Goal: Register for event/course

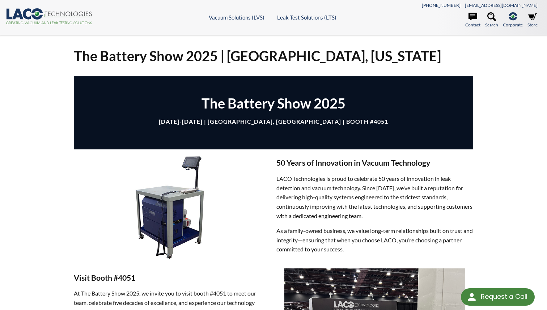
click at [352, 136] on div "The Battery Show [DATE]-[DATE] | [GEOGRAPHIC_DATA], [GEOGRAPHIC_DATA] | Booth #…" at bounding box center [274, 112] width 400 height 73
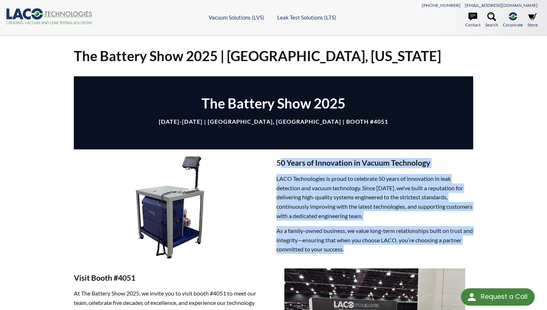
drag, startPoint x: 282, startPoint y: 165, endPoint x: 399, endPoint y: 255, distance: 147.3
click at [399, 255] on div "50 Years of Innovation in Vacuum Technology LACO Technologies is proud to celeb…" at bounding box center [374, 208] width 197 height 101
drag, startPoint x: 399, startPoint y: 255, endPoint x: 432, endPoint y: 155, distance: 105.4
click at [432, 155] on div "50 Years of Innovation in Vacuum Technology LACO Technologies is proud to celeb…" at bounding box center [274, 208] width 400 height 119
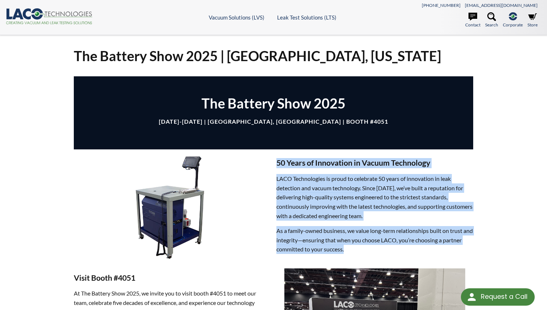
click at [442, 194] on p "LACO Technologies is proud to celebrate 50 years of innovation in leak detectio…" at bounding box center [374, 197] width 197 height 46
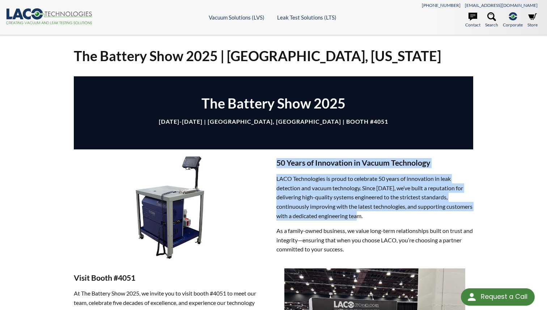
drag, startPoint x: 405, startPoint y: 219, endPoint x: 446, endPoint y: 155, distance: 75.7
click at [446, 155] on div "50 Years of Innovation in Vacuum Technology LACO Technologies is proud to celeb…" at bounding box center [274, 208] width 400 height 119
click at [410, 219] on p "LACO Technologies is proud to celebrate 50 years of innovation in leak detectio…" at bounding box center [374, 197] width 197 height 46
drag, startPoint x: 415, startPoint y: 216, endPoint x: 438, endPoint y: 154, distance: 65.7
click at [438, 154] on div "50 Years of Innovation in Vacuum Technology LACO Technologies is proud to celeb…" at bounding box center [274, 208] width 400 height 119
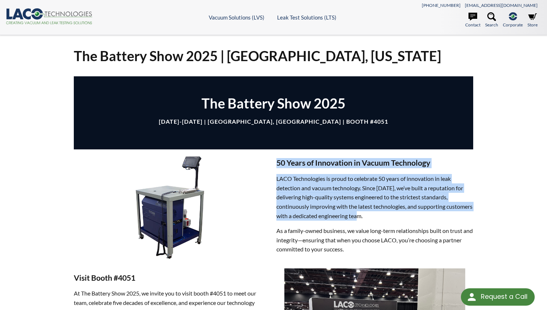
click at [438, 154] on div "50 Years of Innovation in Vacuum Technology LACO Technologies is proud to celeb…" at bounding box center [274, 208] width 400 height 119
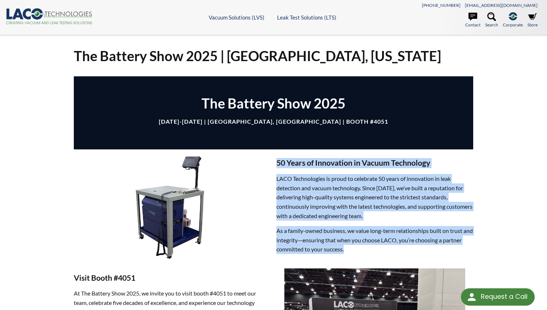
drag, startPoint x: 387, startPoint y: 248, endPoint x: 440, endPoint y: 153, distance: 108.3
click at [440, 153] on div "50 Years of Innovation in Vacuum Technology LACO Technologies is proud to celeb…" at bounding box center [274, 208] width 400 height 119
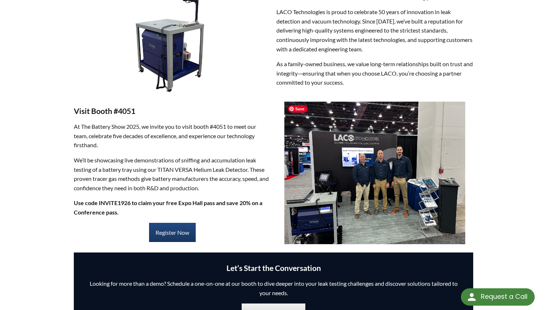
scroll to position [169, 0]
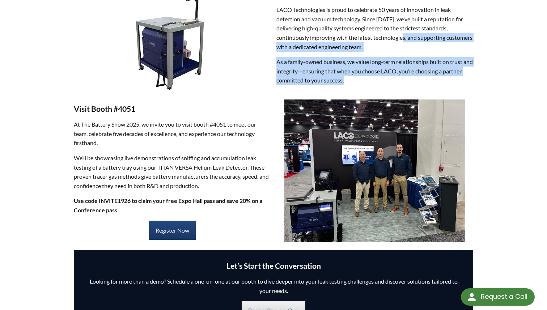
drag, startPoint x: 378, startPoint y: 81, endPoint x: 407, endPoint y: 42, distance: 49.2
click at [407, 42] on div "50 Years of Innovation in Vacuum Technology LACO Technologies is proud to celeb…" at bounding box center [374, 39] width 197 height 101
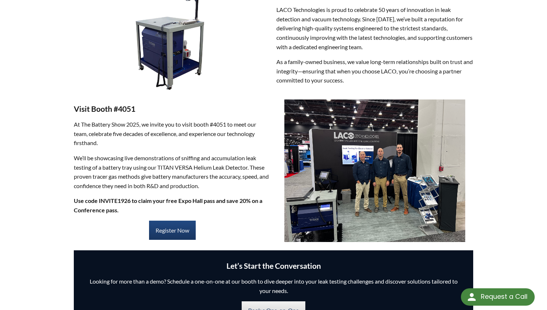
click at [85, 139] on p "At The Battery Show 2025, we invite you to visit booth #4051 to meet our team, …" at bounding box center [172, 134] width 197 height 28
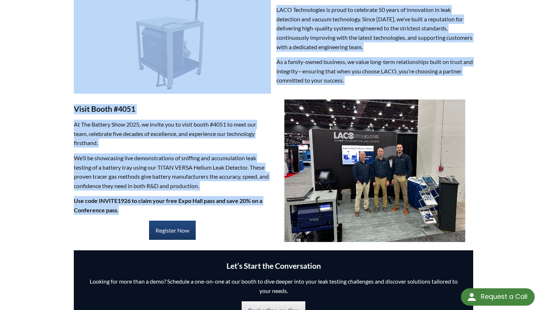
drag, startPoint x: 66, startPoint y: 127, endPoint x: 125, endPoint y: 212, distance: 103.0
click at [125, 212] on div "The Battery Show 2025 | [GEOGRAPHIC_DATA], [US_STATE] The Battery Show [DATE]-[…" at bounding box center [273, 250] width 463 height 768
click at [125, 212] on p "Use code INVITE1926 to claim your free Expo Hall pass and save 20% on a Confere…" at bounding box center [172, 205] width 197 height 18
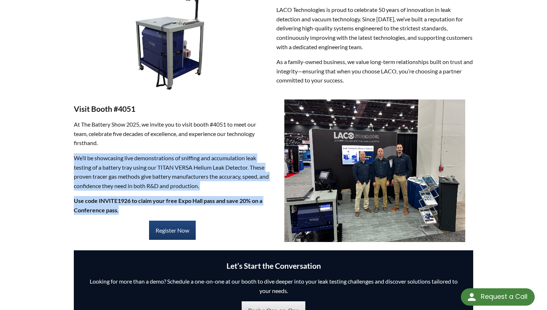
drag, startPoint x: 125, startPoint y: 212, endPoint x: 76, endPoint y: 157, distance: 73.0
click at [76, 157] on div "Visit Booth #4051 At The Battery Show 2025, we invite you to visit booth #4051 …" at bounding box center [172, 175] width 197 height 142
click at [76, 157] on p "We’ll be showcasing live demonstrations of sniffing and accumulation leak testi…" at bounding box center [172, 171] width 197 height 37
drag, startPoint x: 76, startPoint y: 157, endPoint x: 232, endPoint y: 213, distance: 165.2
click at [232, 213] on div "Visit Booth #4051 At The Battery Show 2025, we invite you to visit booth #4051 …" at bounding box center [172, 175] width 197 height 142
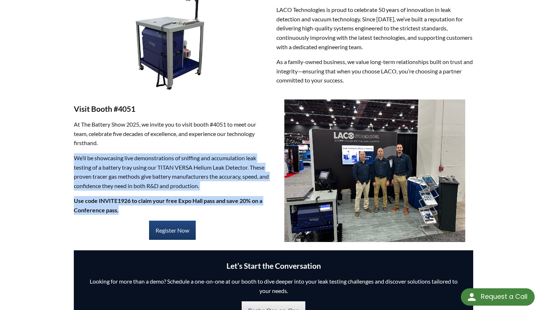
click at [232, 213] on p "Use code INVITE1926 to claim your free Expo Hall pass and save 20% on a Confere…" at bounding box center [172, 205] width 197 height 18
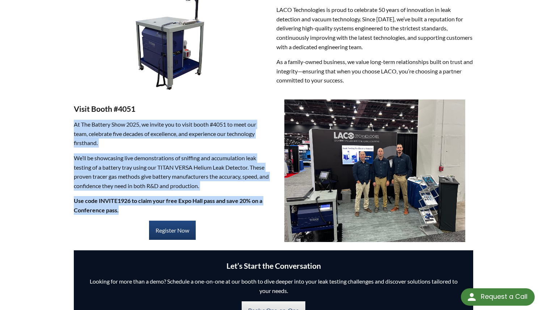
drag, startPoint x: 240, startPoint y: 208, endPoint x: 249, endPoint y: 116, distance: 92.3
click at [249, 116] on div "Visit Booth #4051 At The Battery Show 2025, we invite you to visit booth #4051 …" at bounding box center [172, 175] width 197 height 142
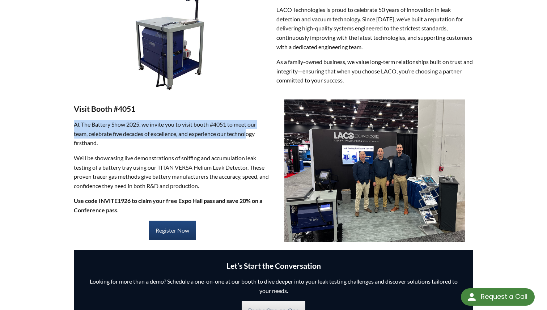
drag, startPoint x: 249, startPoint y: 137, endPoint x: 252, endPoint y: 115, distance: 23.0
click at [252, 115] on div "Visit Booth #4051 At The Battery Show 2025, we invite you to visit booth #4051 …" at bounding box center [172, 175] width 197 height 142
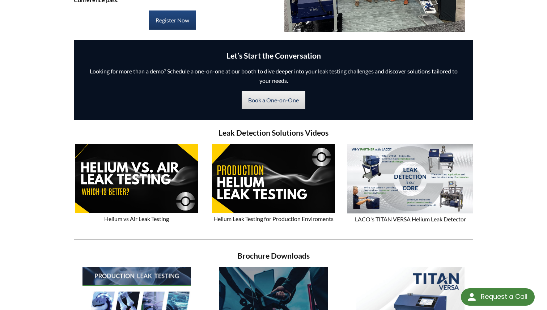
scroll to position [381, 0]
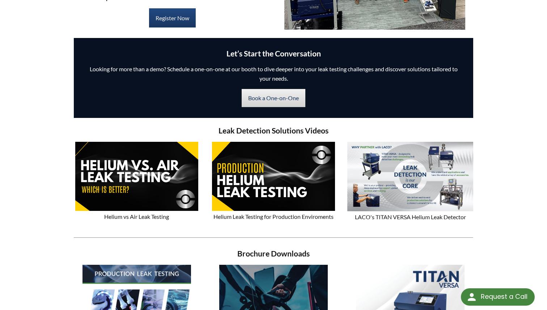
click at [263, 102] on link "Book a One-on-One" at bounding box center [274, 98] width 64 height 18
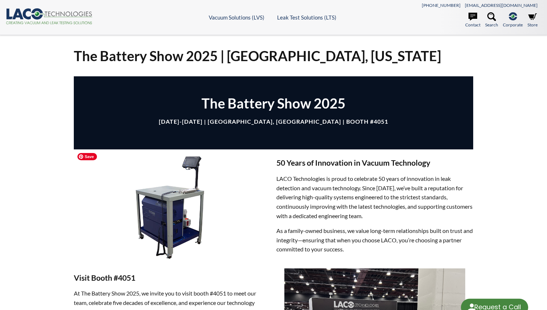
select select "Language Translate Widget"
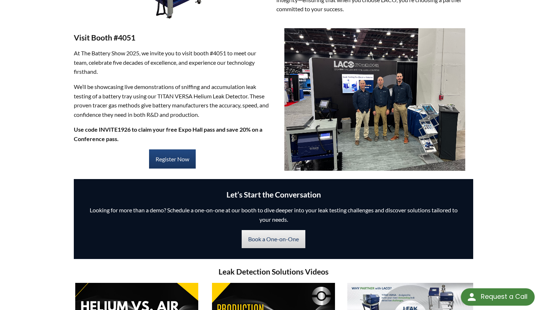
scroll to position [232, 0]
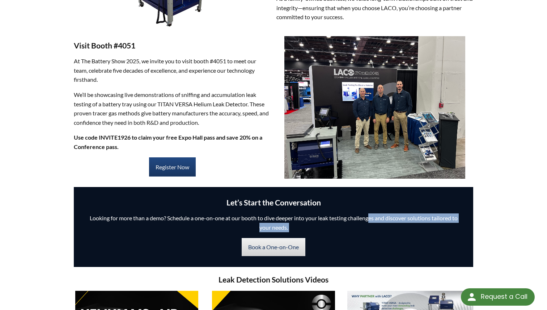
drag, startPoint x: 358, startPoint y: 234, endPoint x: 369, endPoint y: 217, distance: 19.4
click at [369, 217] on div "Let’s Start the Conversation Looking for more than a demo? Schedule a one-on-on…" at bounding box center [274, 227] width 400 height 80
click at [369, 217] on p "Looking for more than a demo? Schedule a one-on-one at our booth to dive deeper…" at bounding box center [274, 222] width 378 height 18
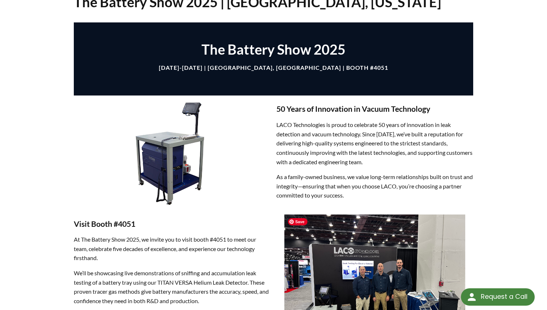
scroll to position [0, 0]
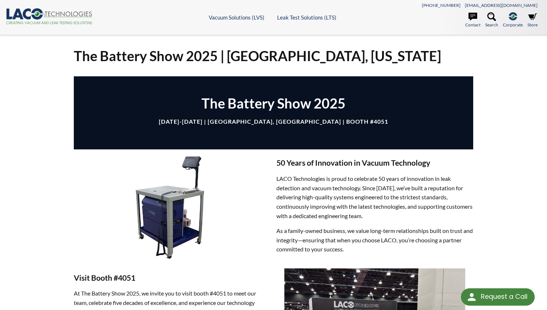
click at [367, 190] on p "LACO Technologies is proud to celebrate 50 years of innovation in leak detectio…" at bounding box center [374, 197] width 197 height 46
